Goal: Task Accomplishment & Management: Use online tool/utility

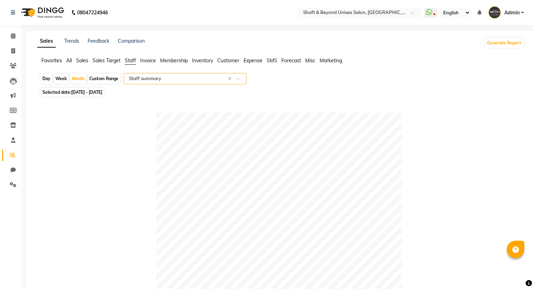
select select "filtered_report"
select select "csv"
click at [98, 79] on div "Custom Range" at bounding box center [104, 79] width 33 height 10
select select "8"
select select "2025"
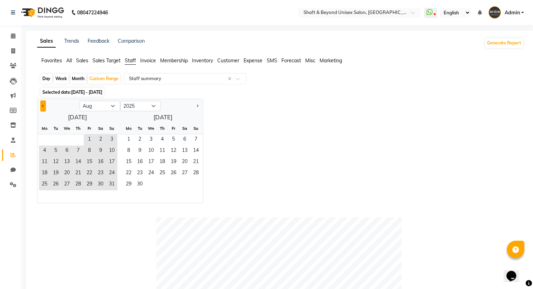
click at [45, 107] on button "Previous month" at bounding box center [43, 106] width 6 height 11
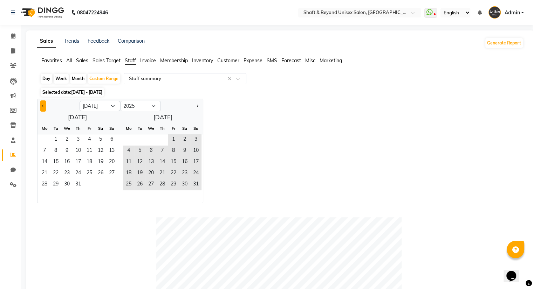
click at [45, 107] on button "Previous month" at bounding box center [43, 106] width 6 height 11
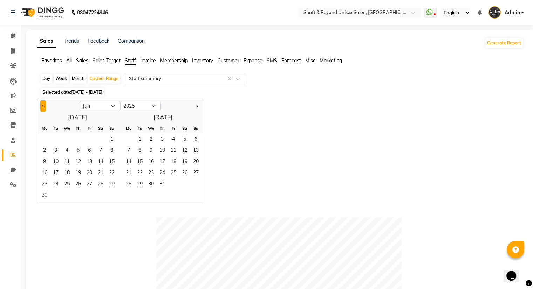
click at [45, 107] on button "Previous month" at bounding box center [43, 106] width 6 height 11
select select "5"
click at [147, 106] on select "2015 2016 2017 2018 2019 2020 2021 2022 2023 2024 2025 2026 2027 2028 2029 2030…" at bounding box center [140, 106] width 41 height 11
select select "2022"
click at [120, 101] on select "2015 2016 2017 2018 2019 2020 2021 2022 2023 2024 2025 2026 2027 2028 2029 2030…" at bounding box center [140, 106] width 41 height 11
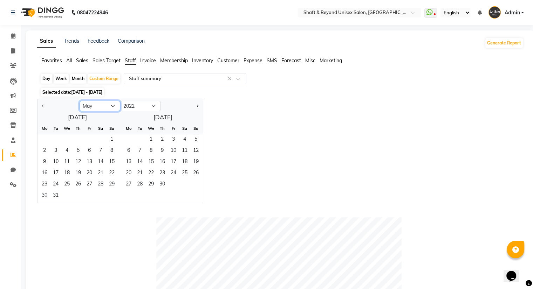
click at [111, 105] on select "Jan Feb Mar Apr May Jun [DATE] Aug Sep Oct Nov Dec" at bounding box center [100, 106] width 41 height 11
select select "10"
click at [80, 101] on select "Jan Feb Mar Apr May Jun [DATE] Aug Sep Oct Nov Dec" at bounding box center [100, 106] width 41 height 11
click at [99, 139] on span "1" at bounding box center [100, 140] width 11 height 11
click at [146, 101] on select "2012 2013 2014 2015 2016 2017 2018 2019 2020 2021 2022 2023 2024 2025 2026 2027…" at bounding box center [140, 106] width 41 height 11
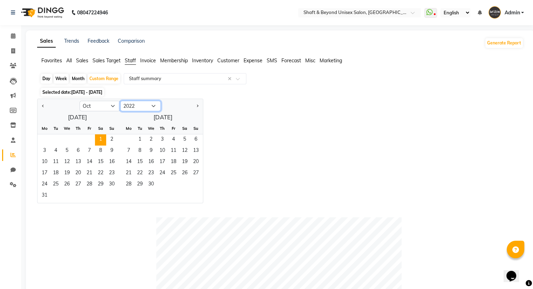
select select "2023"
click at [120, 101] on select "2012 2013 2014 2015 2016 2017 2018 2019 2020 2021 2022 2023 2024 2025 2026 2027…" at bounding box center [140, 106] width 41 height 11
click at [115, 107] on select "Jan Feb Mar Apr May Jun [DATE] Aug Sep Oct Nov Dec" at bounding box center [100, 106] width 41 height 11
select select "9"
click at [80, 101] on select "Jan Feb Mar Apr May Jun [DATE] Aug Sep Oct Nov Dec" at bounding box center [100, 106] width 41 height 11
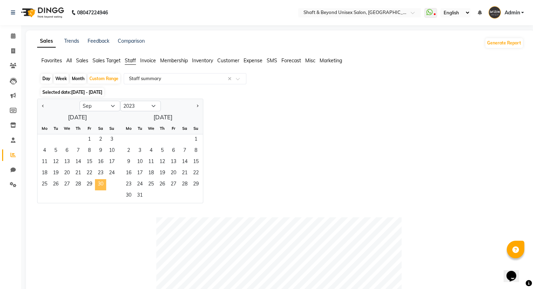
click at [103, 185] on span "30" at bounding box center [100, 184] width 11 height 11
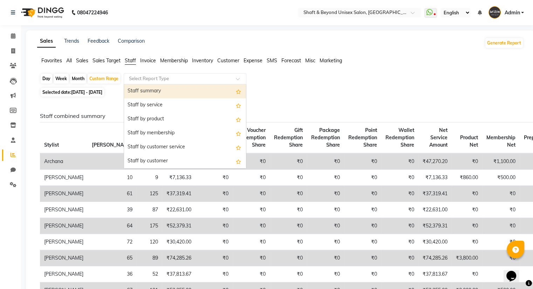
click at [231, 79] on div at bounding box center [185, 78] width 122 height 7
click at [168, 80] on input "text" at bounding box center [178, 78] width 101 height 7
type input "sa"
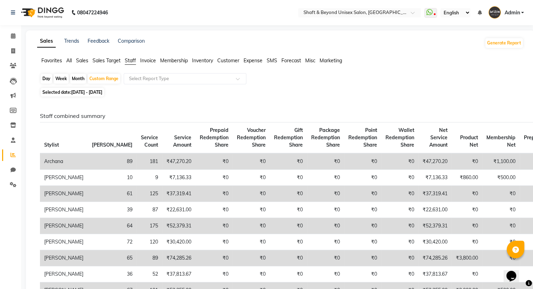
click at [83, 63] on span "Sales" at bounding box center [82, 60] width 12 height 6
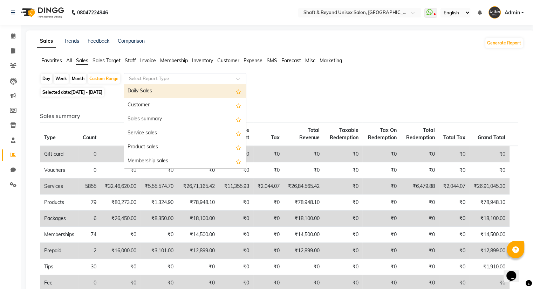
click at [162, 78] on input "text" at bounding box center [178, 78] width 101 height 7
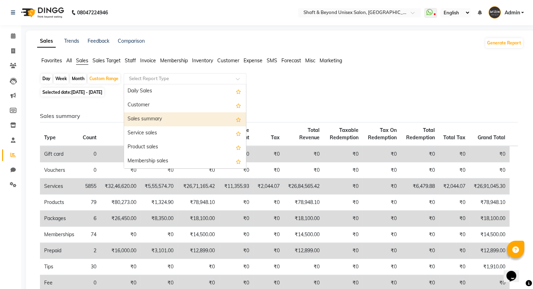
click at [175, 114] on div "Sales summary" at bounding box center [185, 119] width 122 height 14
select select "filtered_report"
select select "csv"
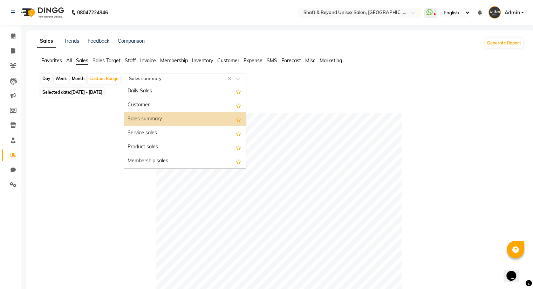
click at [225, 79] on input "text" at bounding box center [178, 78] width 101 height 7
click at [170, 122] on div "Sales summary" at bounding box center [185, 119] width 122 height 14
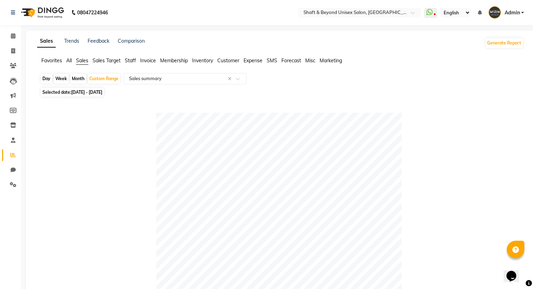
click at [102, 91] on span "[DATE] - [DATE]" at bounding box center [86, 92] width 31 height 5
select select "10"
select select "2022"
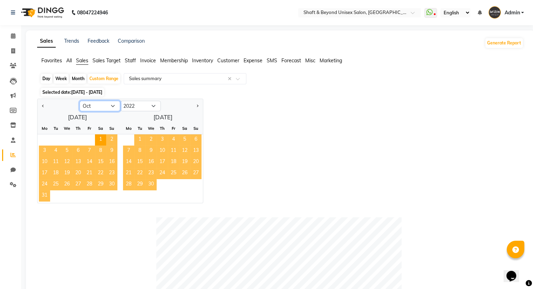
click at [114, 105] on select "Jan Feb Mar Apr May Jun [DATE] Aug Sep Oct Nov Dec" at bounding box center [100, 106] width 41 height 11
click at [41, 114] on div "[DATE] Mo Tu We Th Fr Sa Su 1 2 3 4 5 6 7 8 9 10 11 12 13 14 15 16 17 18 19 20 …" at bounding box center [119, 157] width 165 height 91
click at [74, 82] on div "Month" at bounding box center [78, 79] width 16 height 10
select select "10"
select select "2022"
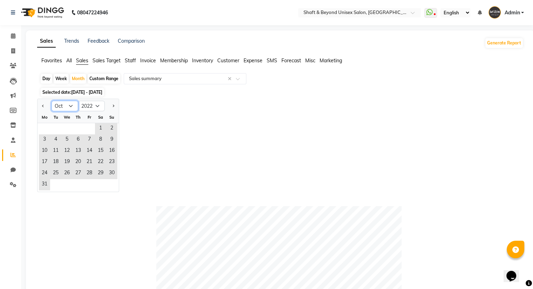
click at [72, 107] on select "Jan Feb Mar Apr May Jun [DATE] Aug Sep Oct Nov Dec" at bounding box center [65, 106] width 27 height 11
select select "11"
click at [52, 101] on select "Jan Feb Mar Apr May Jun [DATE] Aug Sep Oct Nov Dec" at bounding box center [65, 106] width 27 height 11
click at [59, 127] on span "1" at bounding box center [55, 128] width 11 height 11
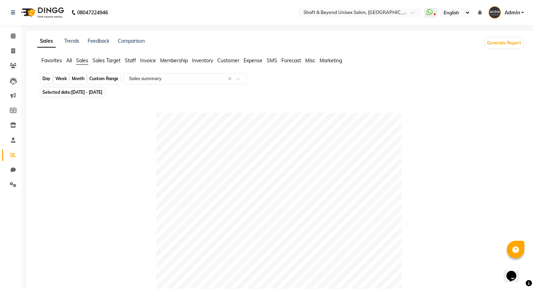
click at [83, 76] on div "Month" at bounding box center [78, 79] width 16 height 10
select select "11"
select select "2022"
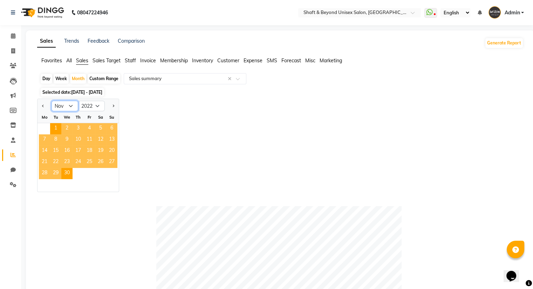
click at [71, 108] on select "Jan Feb Mar Apr May Jun [DATE] Aug Sep Oct Nov Dec" at bounding box center [65, 106] width 27 height 11
click at [52, 101] on select "Jan Feb Mar Apr May Jun [DATE] Aug Sep Oct Nov Dec" at bounding box center [65, 106] width 27 height 11
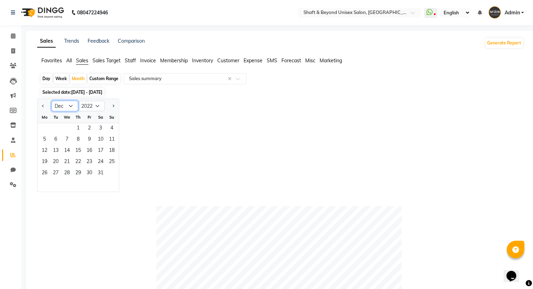
click at [71, 108] on select "Jan Feb Mar Apr May Jun [DATE] Aug Sep Oct Nov Dec" at bounding box center [65, 106] width 27 height 11
select select "3"
click at [52, 101] on select "Jan Feb Mar Apr May Jun [DATE] Aug Sep Oct Nov Dec" at bounding box center [65, 106] width 27 height 11
click at [56, 127] on span "1" at bounding box center [55, 128] width 11 height 11
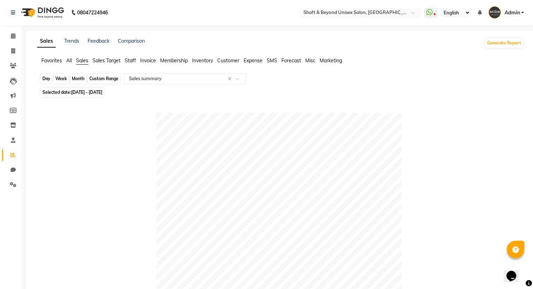
click at [79, 80] on div "Month" at bounding box center [78, 79] width 16 height 10
select select "3"
select select "2022"
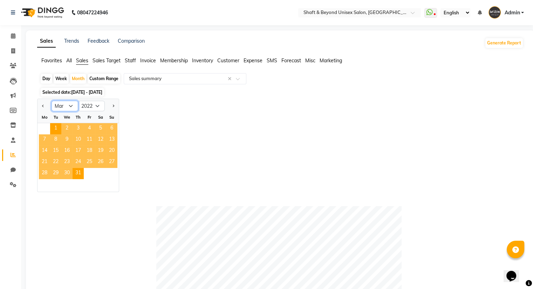
click at [71, 108] on select "Jan Feb Mar Apr May Jun [DATE] Aug Sep Oct Nov Dec" at bounding box center [65, 106] width 27 height 11
select select "4"
click at [52, 101] on select "Jan Feb Mar Apr May Jun [DATE] Aug Sep Oct Nov Dec" at bounding box center [65, 106] width 27 height 11
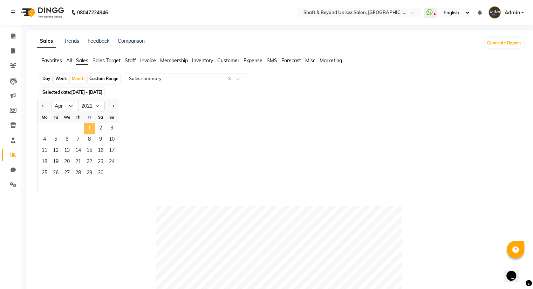
click at [90, 129] on span "1" at bounding box center [89, 128] width 11 height 11
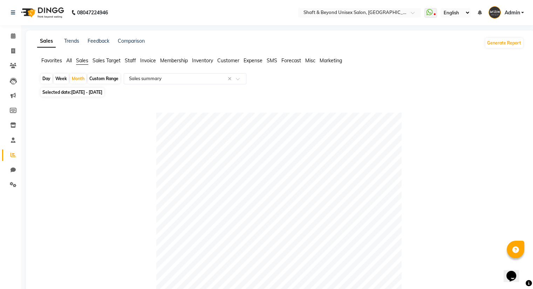
click at [91, 93] on span "[DATE] - [DATE]" at bounding box center [86, 92] width 31 height 5
select select "4"
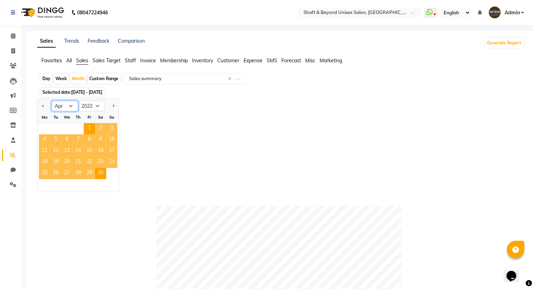
click at [71, 105] on select "Jan Feb Mar Apr May Jun [DATE] Aug Sep Oct Nov Dec" at bounding box center [65, 106] width 27 height 11
click at [98, 103] on select "2012 2013 2014 2015 2016 2017 2018 2019 2020 2021 2022 2023 2024 2025 2026 2027…" at bounding box center [91, 106] width 27 height 11
select select "2023"
click at [78, 101] on select "2012 2013 2014 2015 2016 2017 2018 2019 2020 2021 2022 2023 2024 2025 2026 2027…" at bounding box center [91, 106] width 27 height 11
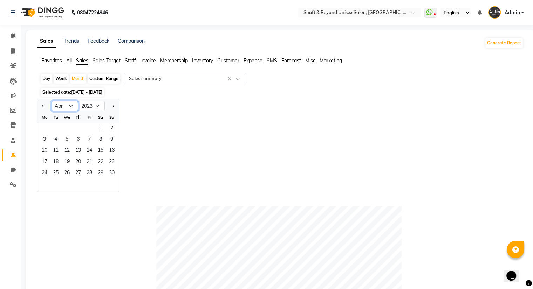
click at [70, 105] on select "Jan Feb Mar Apr May Jun [DATE] Aug Sep Oct Nov Dec" at bounding box center [65, 106] width 27 height 11
select select "3"
click at [52, 101] on select "Jan Feb Mar Apr May Jun [DATE] Aug Sep Oct Nov Dec" at bounding box center [65, 106] width 27 height 11
click at [66, 128] on span "1" at bounding box center [66, 128] width 11 height 11
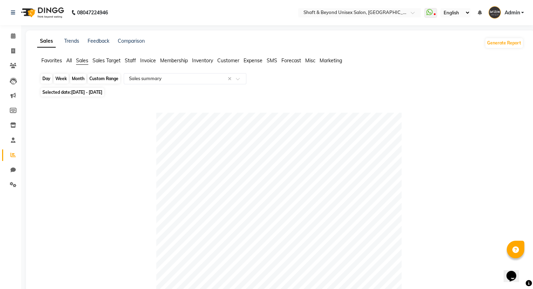
click at [81, 80] on div "Month" at bounding box center [78, 79] width 16 height 10
select select "3"
select select "2023"
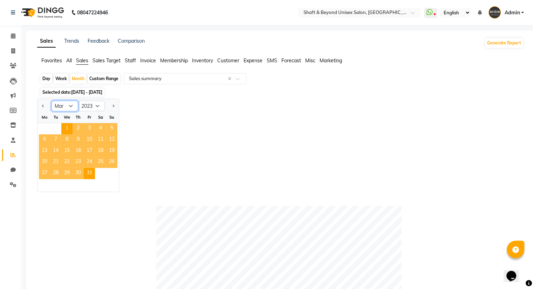
click at [73, 105] on select "Jan Feb Mar Apr May Jun [DATE] Aug Sep Oct Nov Dec" at bounding box center [65, 106] width 27 height 11
select select "4"
click at [52, 101] on select "Jan Feb Mar Apr May Jun [DATE] Aug Sep Oct Nov Dec" at bounding box center [65, 106] width 27 height 11
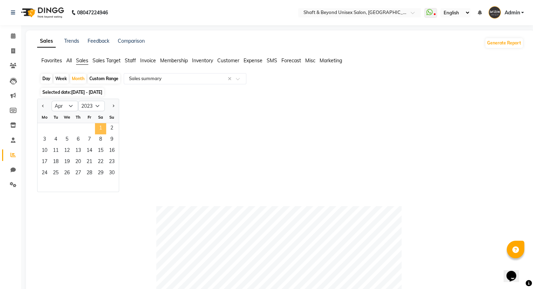
click at [97, 129] on span "1" at bounding box center [100, 128] width 11 height 11
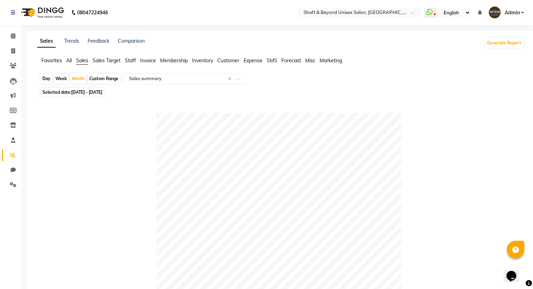
click at [91, 94] on span "[DATE] - [DATE]" at bounding box center [86, 92] width 31 height 5
select select "4"
select select "2023"
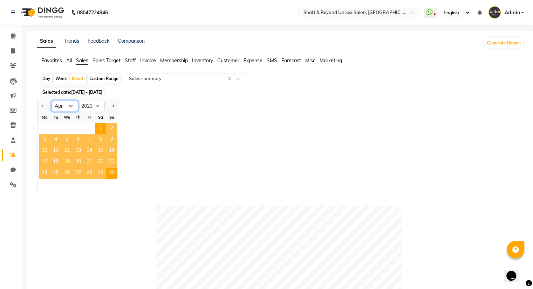
click at [73, 104] on select "Jan Feb Mar Apr May Jun [DATE] Aug Sep Oct Nov Dec" at bounding box center [65, 106] width 27 height 11
select select "5"
click at [52, 101] on select "Jan Feb Mar Apr May Jun [DATE] Aug Sep Oct Nov Dec" at bounding box center [65, 106] width 27 height 11
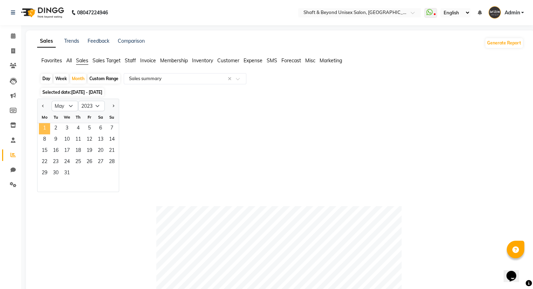
click at [46, 129] on span "1" at bounding box center [44, 128] width 11 height 11
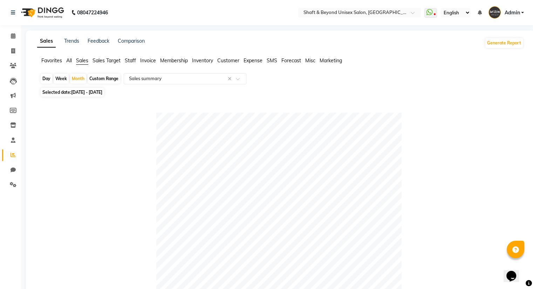
click at [94, 91] on span "[DATE] - [DATE]" at bounding box center [86, 92] width 31 height 5
select select "5"
select select "2023"
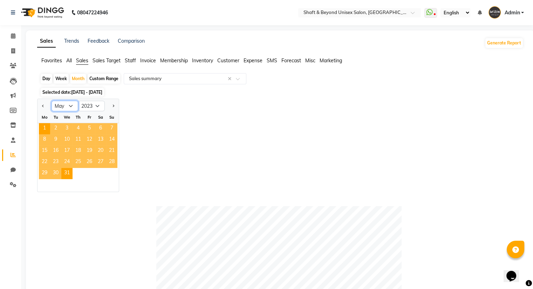
click at [71, 105] on select "Jan Feb Mar Apr May Jun [DATE] Aug Sep Oct Nov Dec" at bounding box center [65, 106] width 27 height 11
select select "6"
click at [52, 101] on select "Jan Feb Mar Apr May Jun [DATE] Aug Sep Oct Nov Dec" at bounding box center [65, 106] width 27 height 11
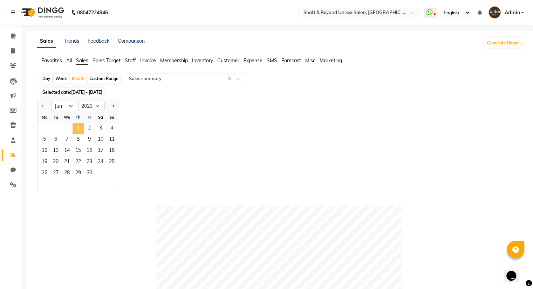
click at [79, 127] on span "1" at bounding box center [78, 128] width 11 height 11
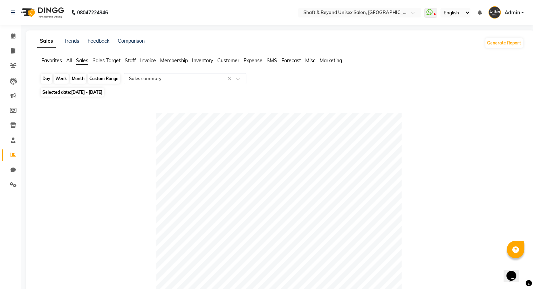
click at [83, 79] on div "Month" at bounding box center [78, 79] width 16 height 10
select select "6"
select select "2023"
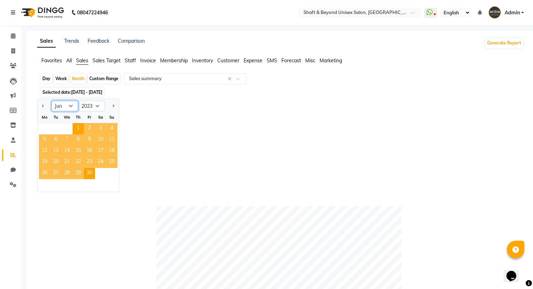
click at [72, 105] on select "Jan Feb Mar Apr May Jun [DATE] Aug Sep Oct Nov Dec" at bounding box center [65, 106] width 27 height 11
select select "7"
click at [52, 101] on select "Jan Feb Mar Apr May Jun [DATE] Aug Sep Oct Nov Dec" at bounding box center [65, 106] width 27 height 11
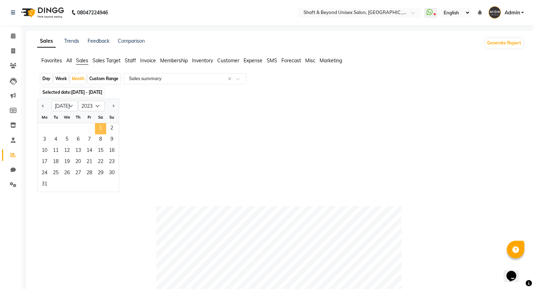
click at [98, 127] on span "1" at bounding box center [100, 128] width 11 height 11
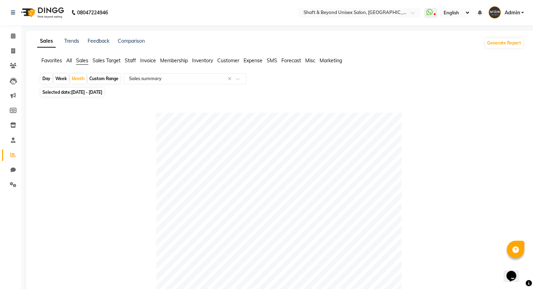
click at [104, 89] on span "Selected date: [DATE] - [DATE]" at bounding box center [72, 92] width 63 height 9
select select "7"
select select "2023"
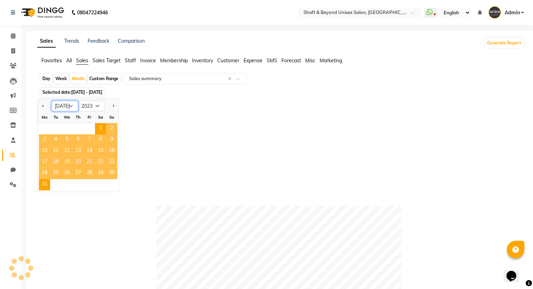
click at [71, 108] on select "Jan Feb Mar Apr May Jun [DATE] Aug Sep Oct Nov Dec" at bounding box center [65, 106] width 27 height 11
select select "8"
click at [52, 101] on select "Jan Feb Mar Apr May Jun [DATE] Aug Sep Oct Nov Dec" at bounding box center [65, 106] width 27 height 11
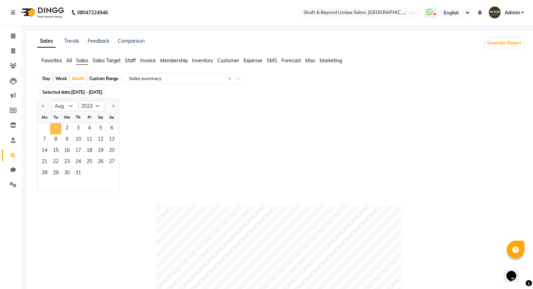
click at [53, 131] on span "1" at bounding box center [55, 128] width 11 height 11
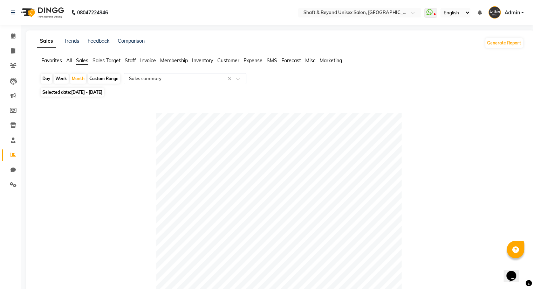
click at [102, 93] on span "[DATE] - [DATE]" at bounding box center [86, 92] width 31 height 5
select select "8"
select select "2023"
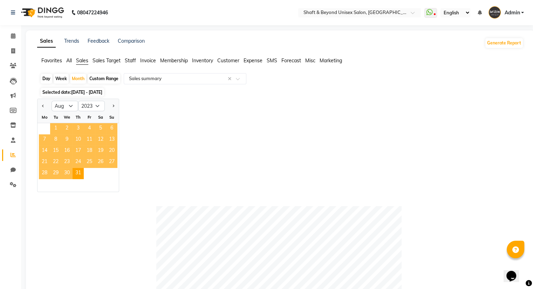
click at [57, 128] on span "1" at bounding box center [55, 128] width 11 height 11
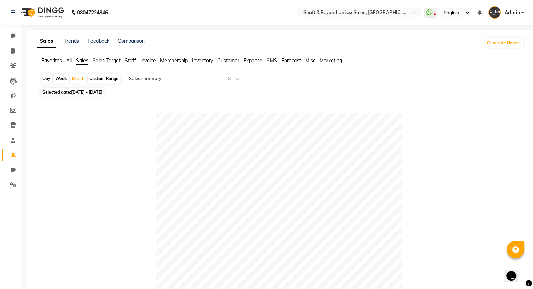
click at [90, 93] on span "[DATE] - [DATE]" at bounding box center [86, 92] width 31 height 5
select select "8"
select select "2023"
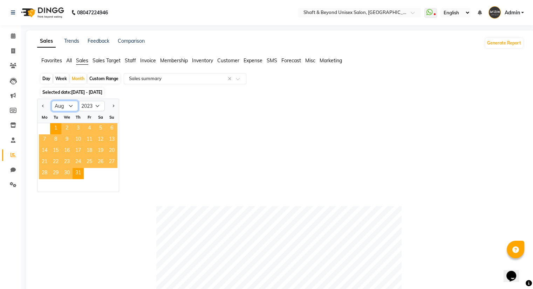
click at [72, 107] on select "Jan Feb Mar Apr May Jun [DATE] Aug Sep Oct Nov Dec" at bounding box center [65, 106] width 27 height 11
select select "9"
click at [52, 101] on select "Jan Feb Mar Apr May Jun [DATE] Aug Sep Oct Nov Dec" at bounding box center [65, 106] width 27 height 11
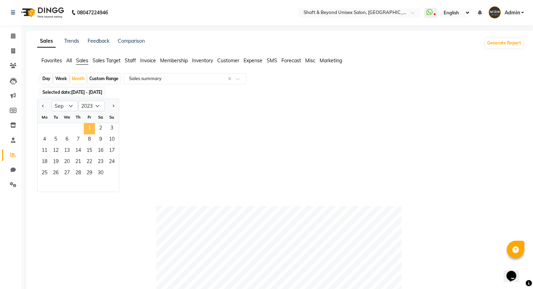
click at [94, 127] on span "1" at bounding box center [89, 128] width 11 height 11
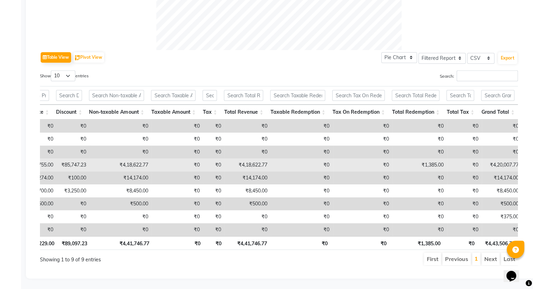
scroll to position [0, 5]
